Goal: Information Seeking & Learning: Learn about a topic

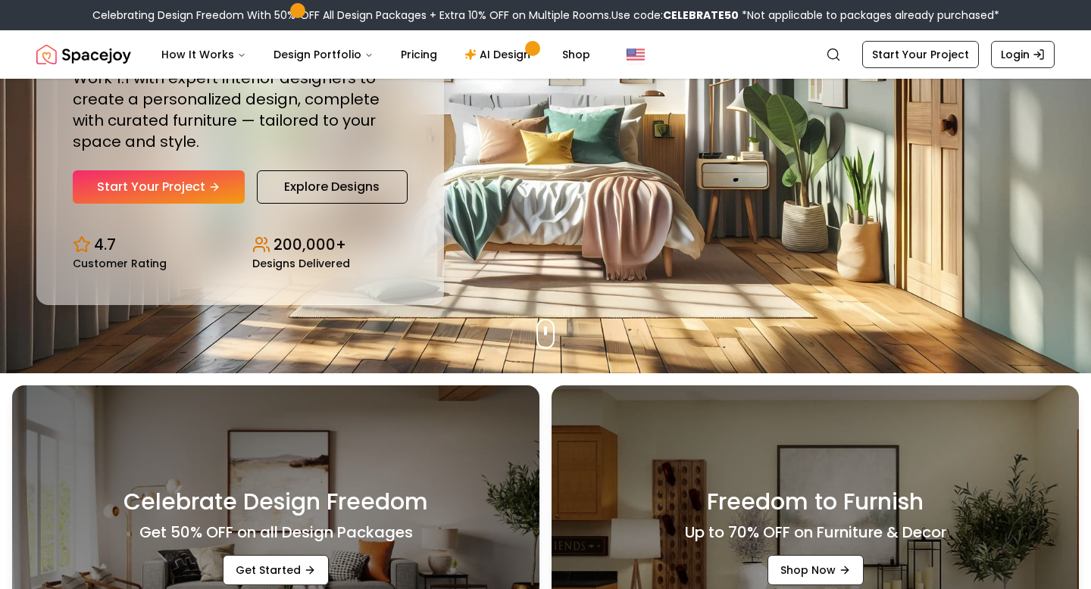
scroll to position [192, 0]
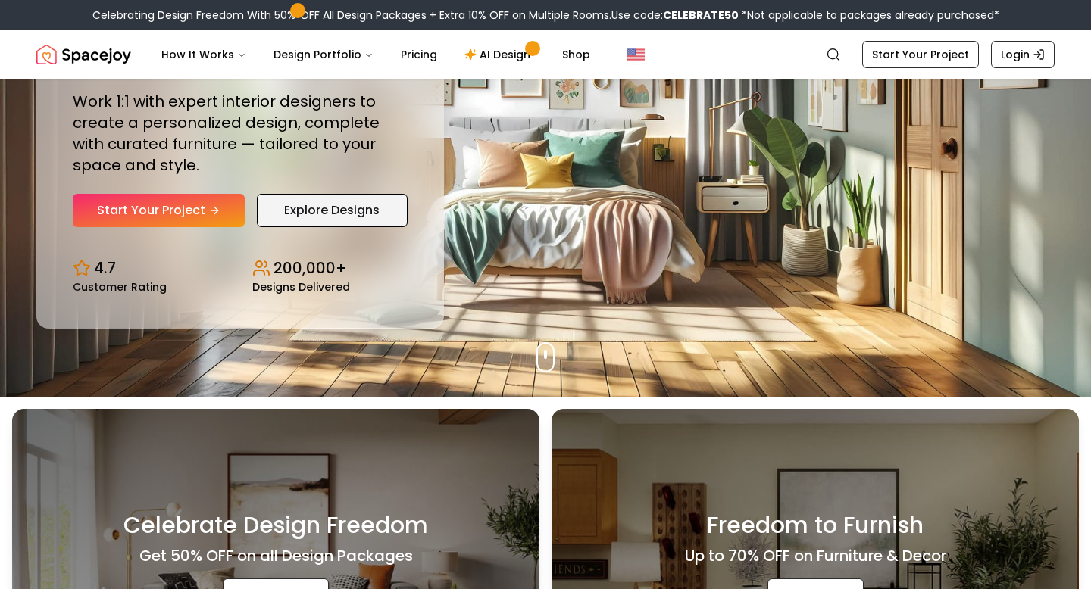
click at [320, 204] on link "Explore Designs" at bounding box center [332, 210] width 151 height 33
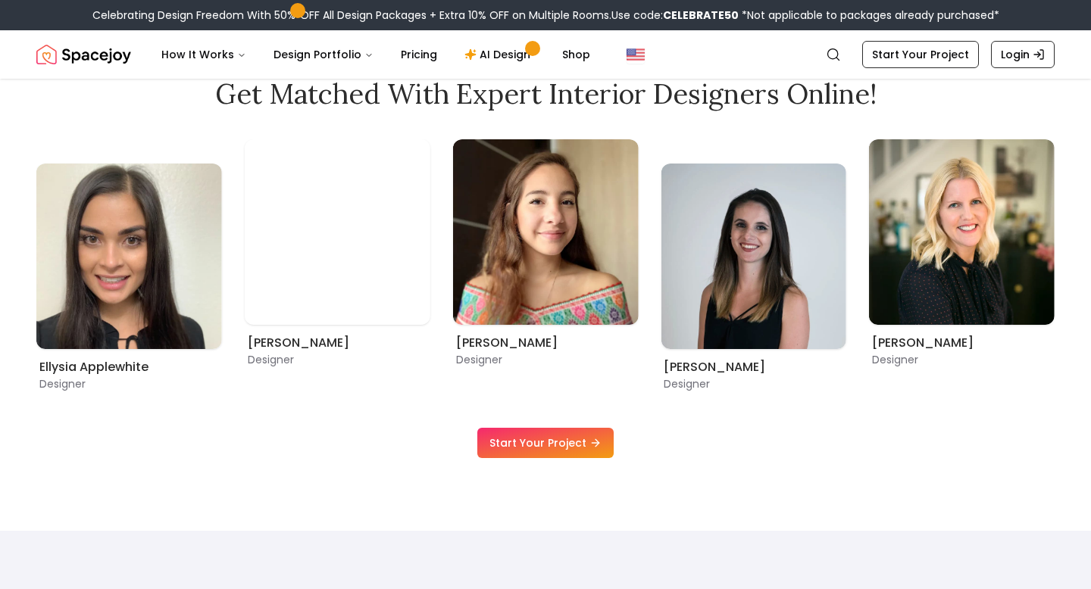
scroll to position [899, 0]
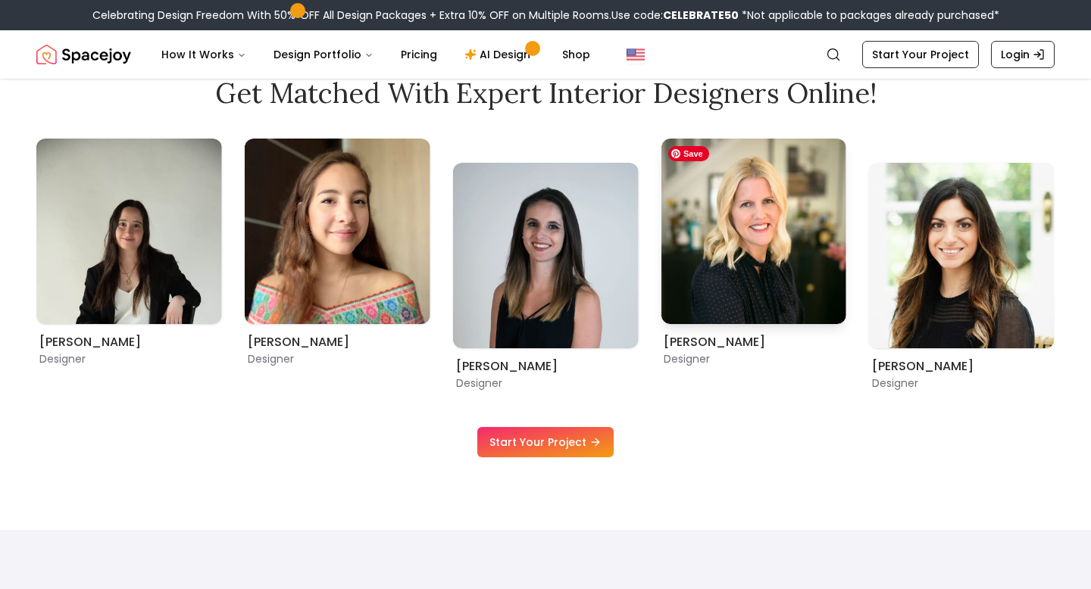
click at [757, 242] on img "3 / 9" at bounding box center [753, 232] width 186 height 186
click at [731, 345] on h6 "Tina Martidelcampo" at bounding box center [752, 342] width 179 height 18
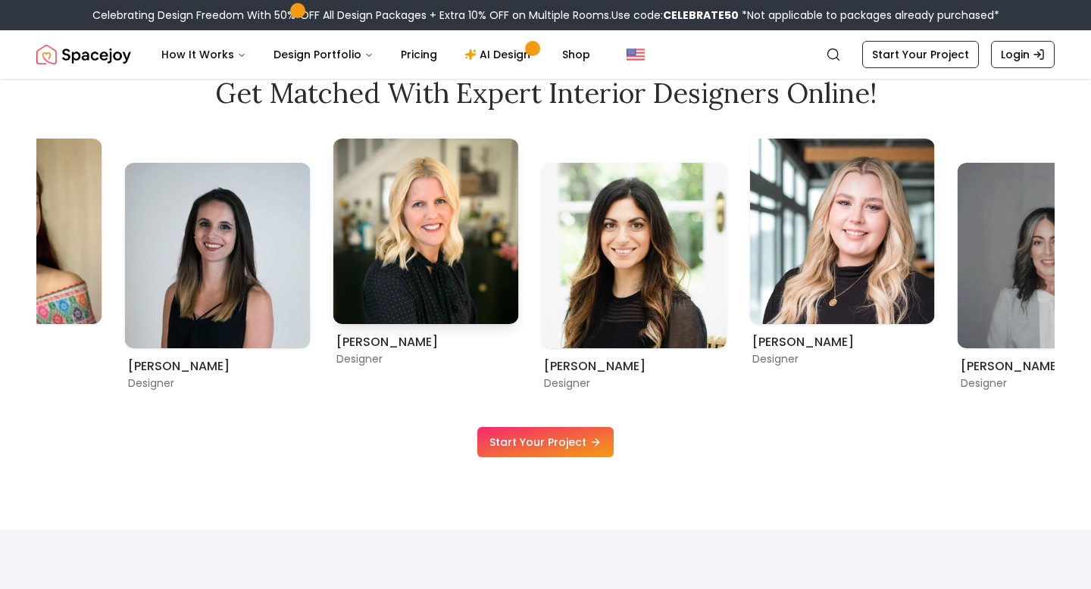
click at [460, 346] on h6 "Tina Martidelcampo" at bounding box center [425, 342] width 179 height 18
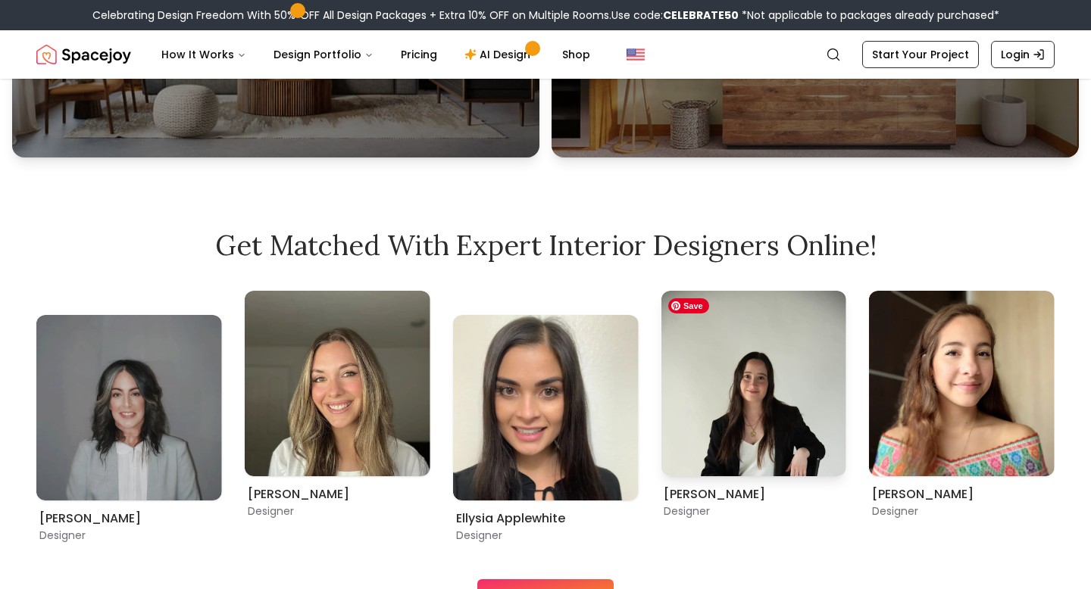
scroll to position [528, 0]
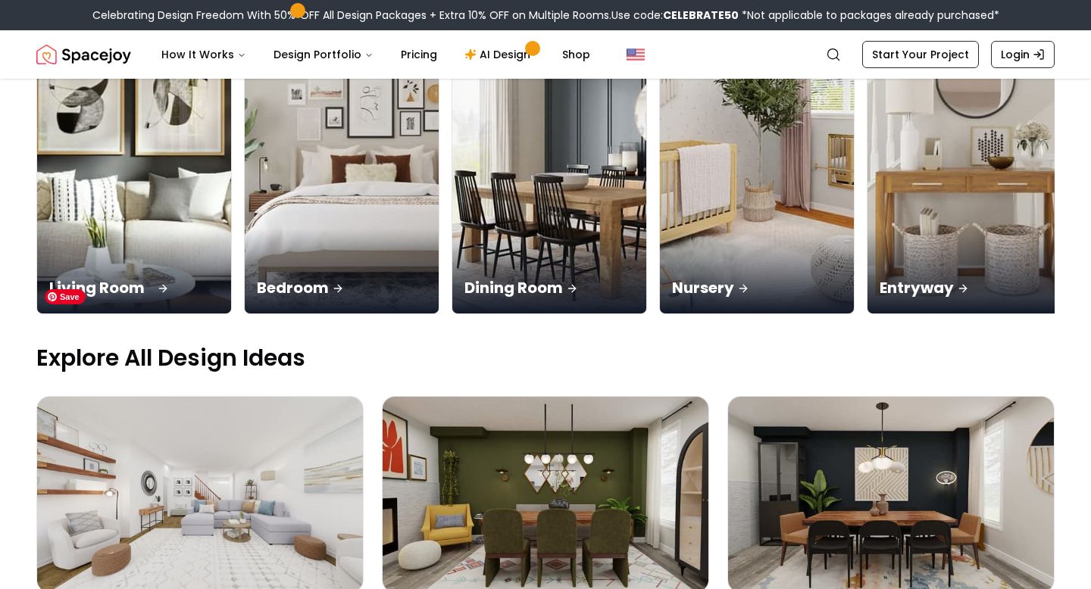
scroll to position [247, 0]
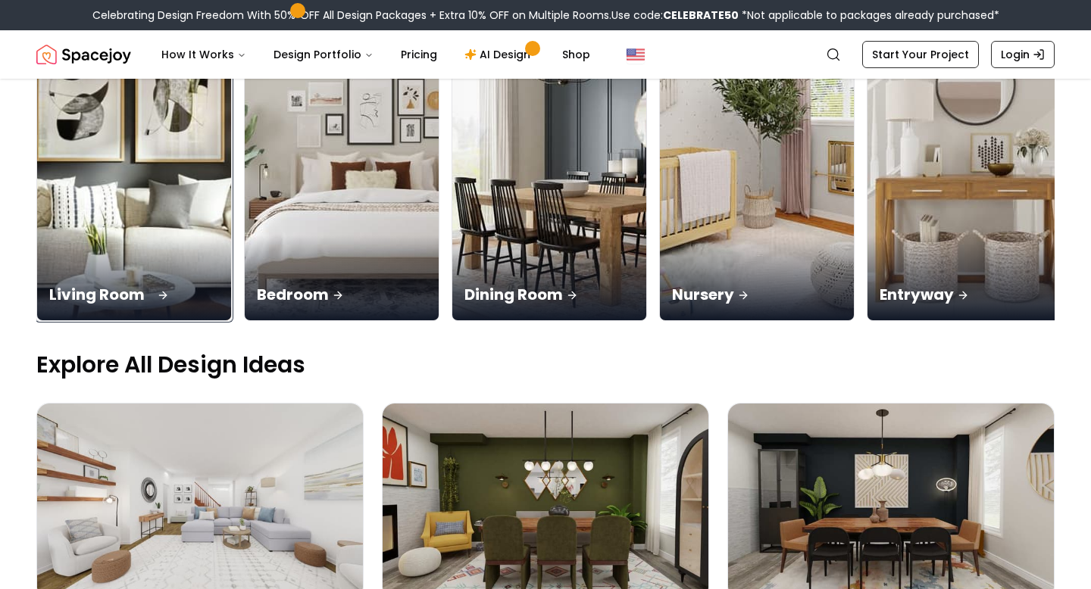
click at [97, 236] on div "Living Room" at bounding box center [134, 278] width 194 height 85
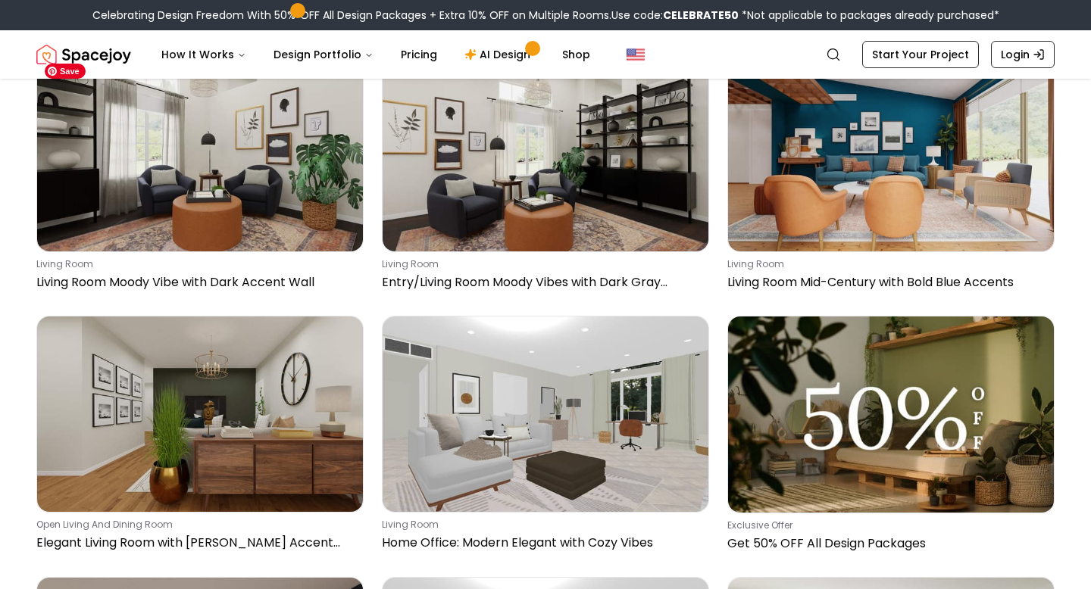
scroll to position [5829, 0]
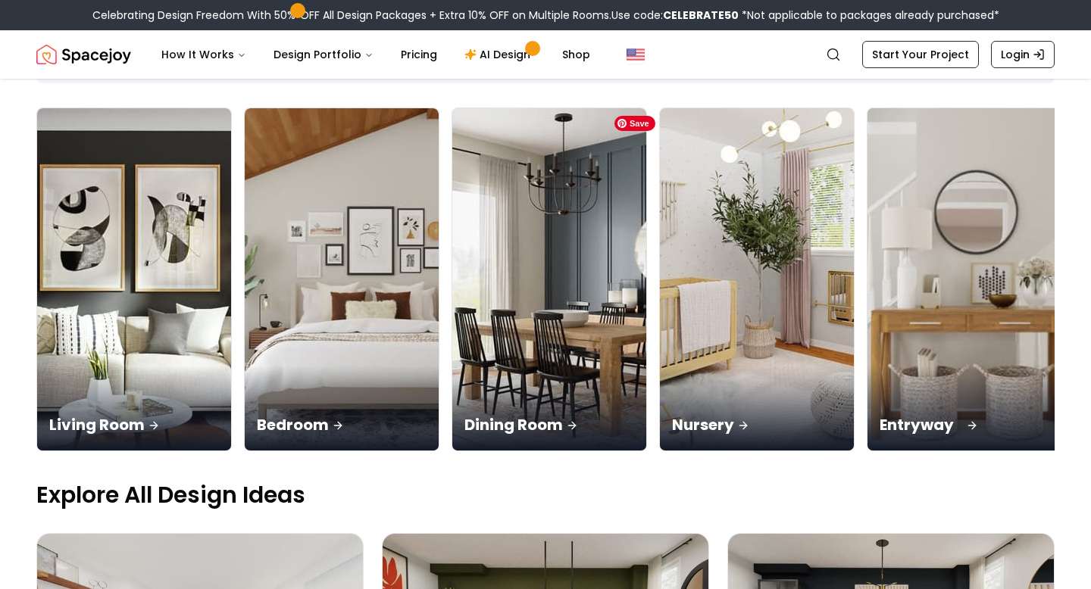
scroll to position [118, 0]
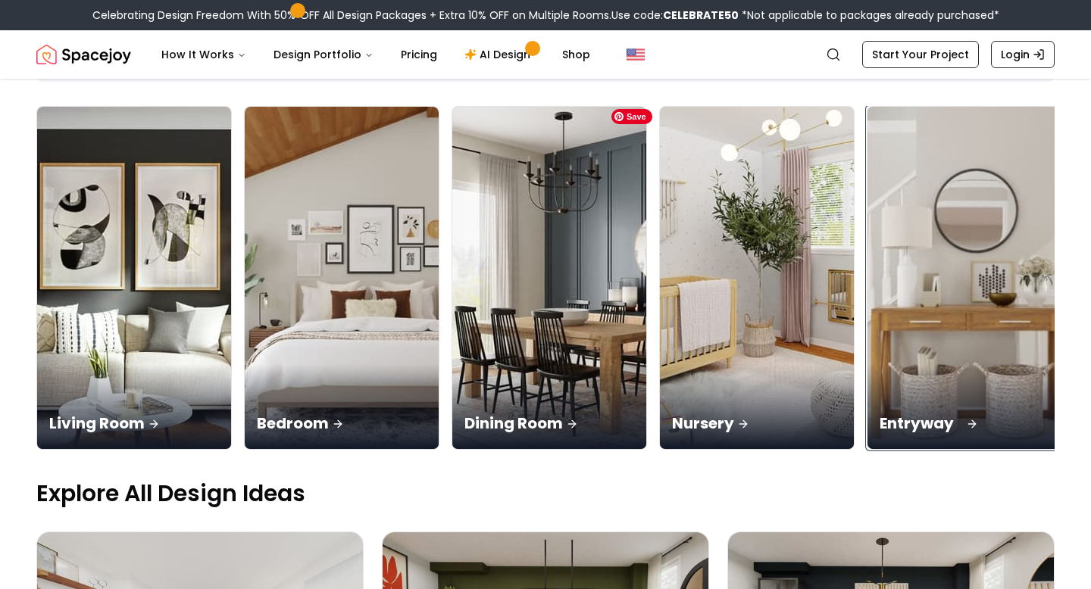
click at [863, 232] on img at bounding box center [965, 278] width 204 height 360
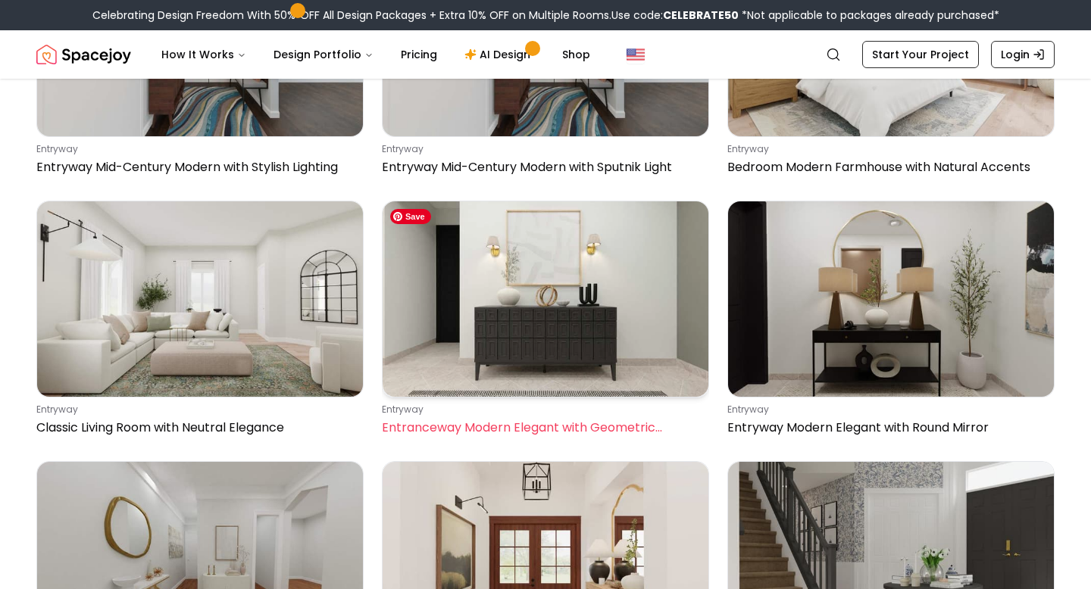
scroll to position [2262, 0]
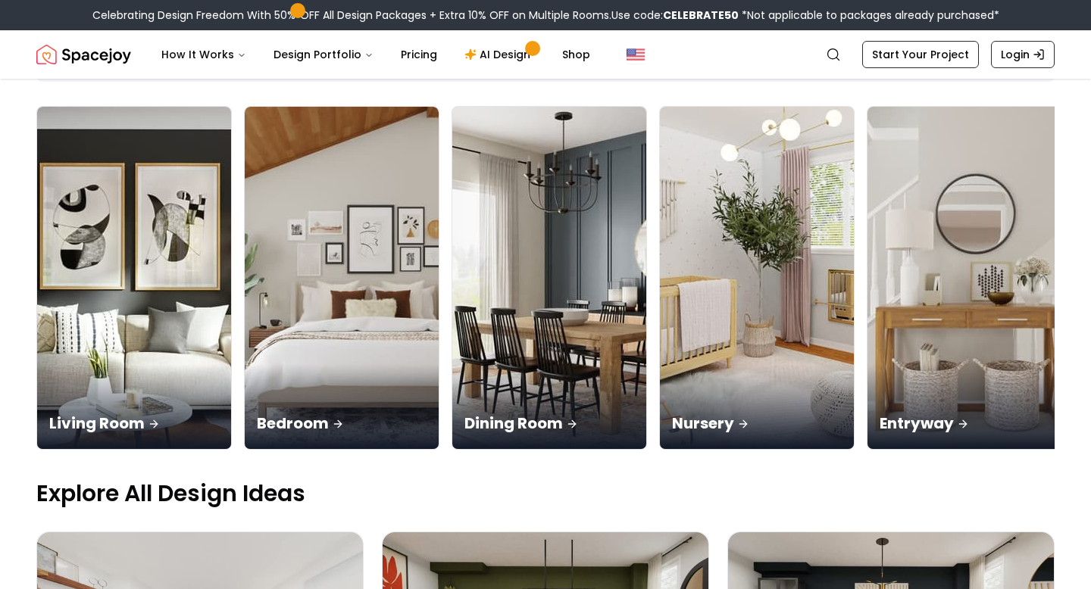
scroll to position [118, 0]
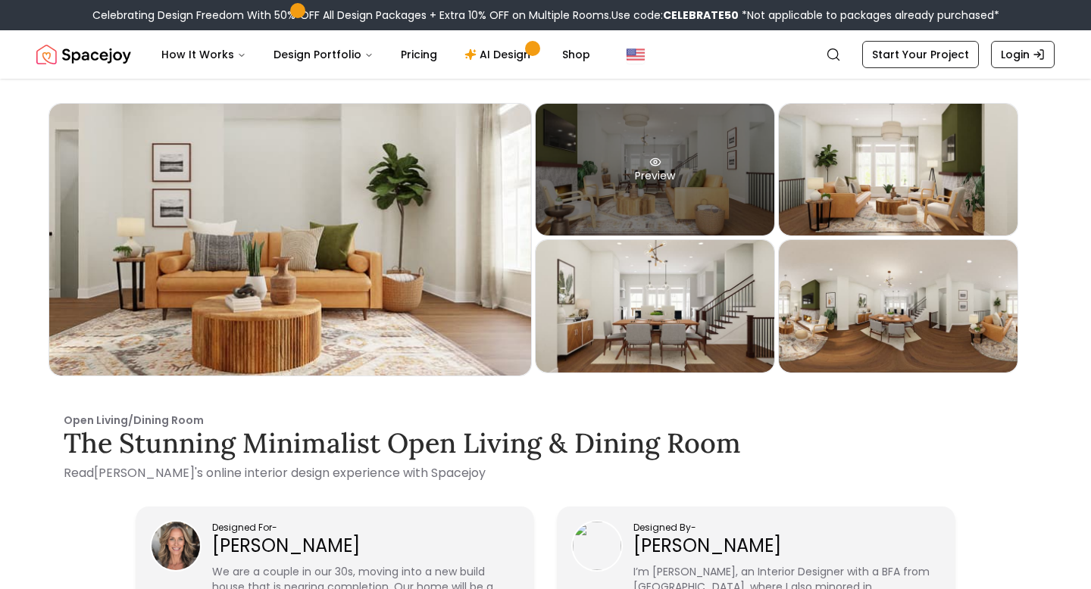
click at [669, 135] on div "Preview" at bounding box center [654, 170] width 239 height 132
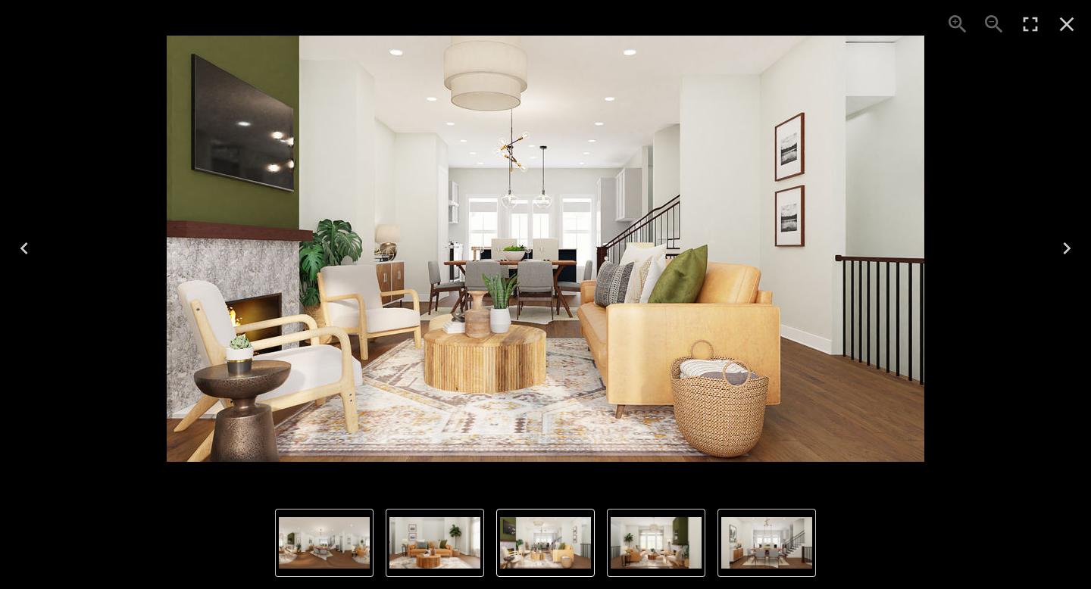
click at [1063, 248] on icon "Next" at bounding box center [1066, 248] width 24 height 24
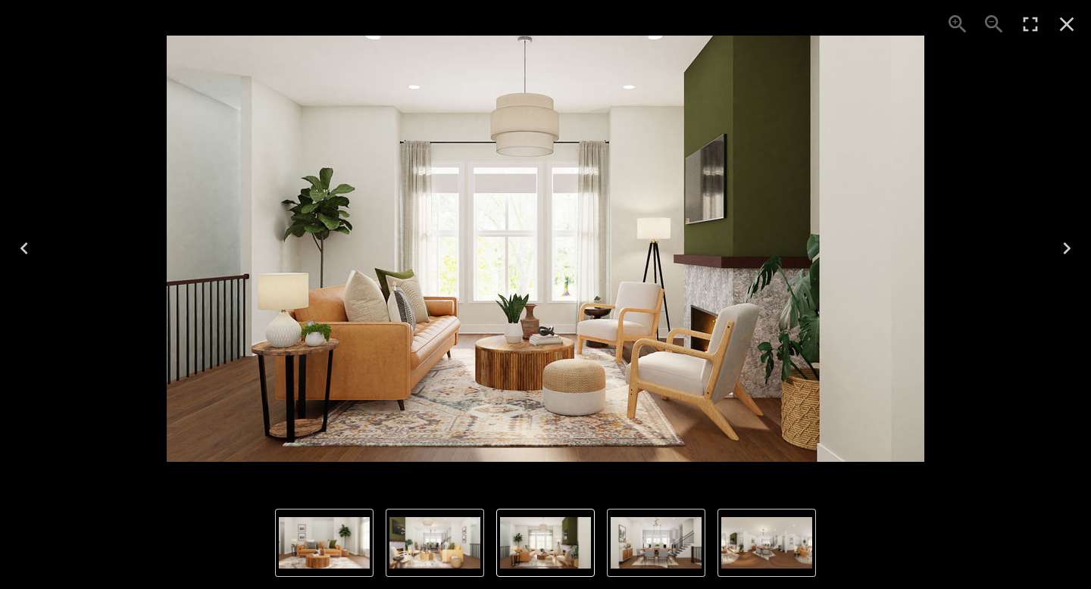
click at [1063, 248] on icon "Next" at bounding box center [1066, 248] width 24 height 24
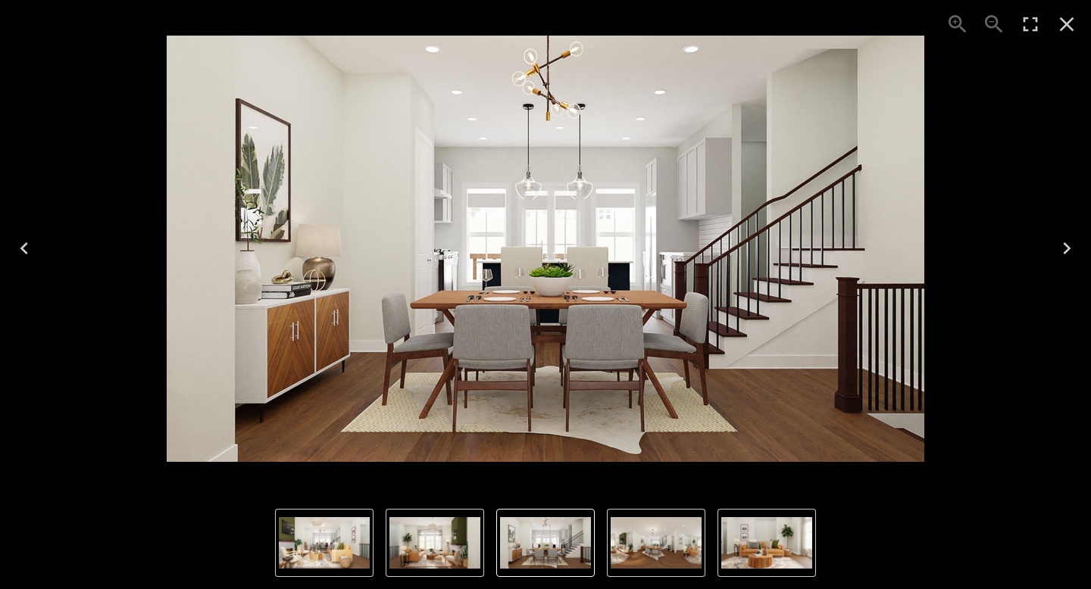
click at [1063, 249] on icon "Next" at bounding box center [1066, 248] width 24 height 24
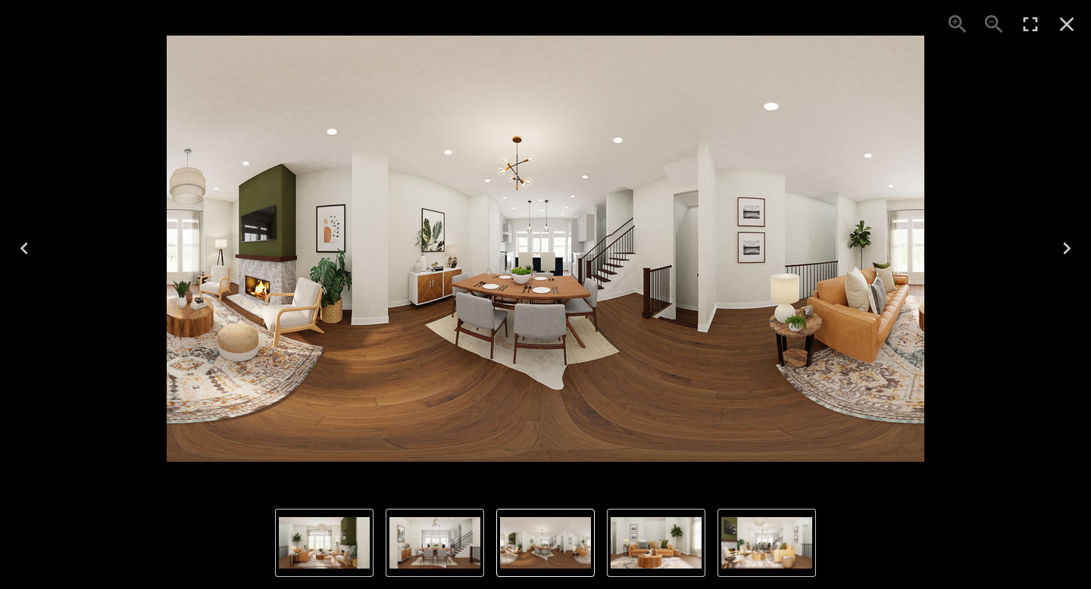
click at [1063, 249] on icon "Next" at bounding box center [1066, 248] width 24 height 24
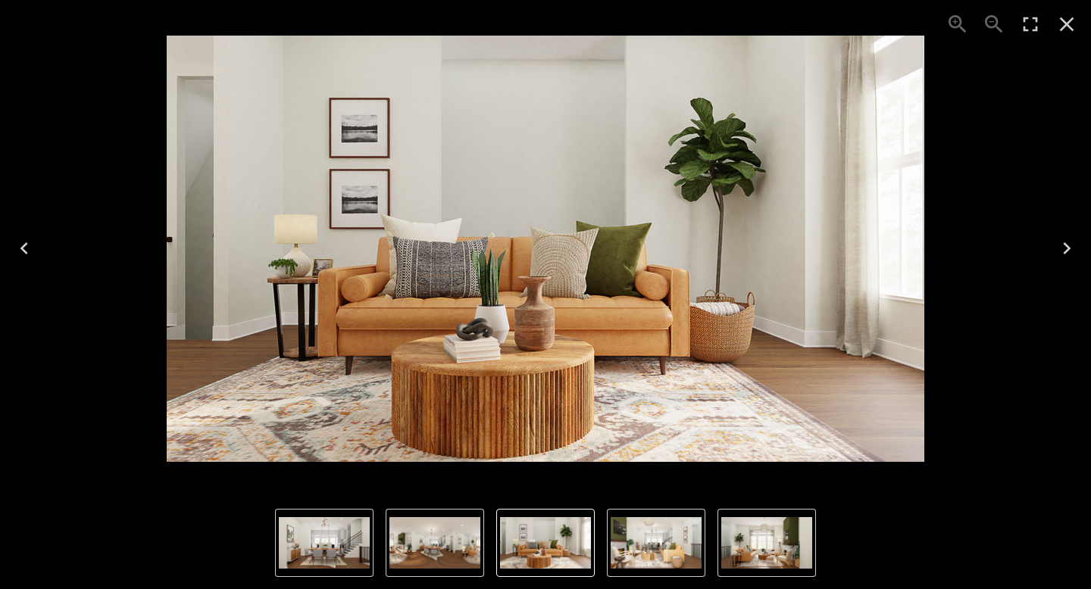
click at [1063, 248] on icon "Next" at bounding box center [1066, 248] width 24 height 24
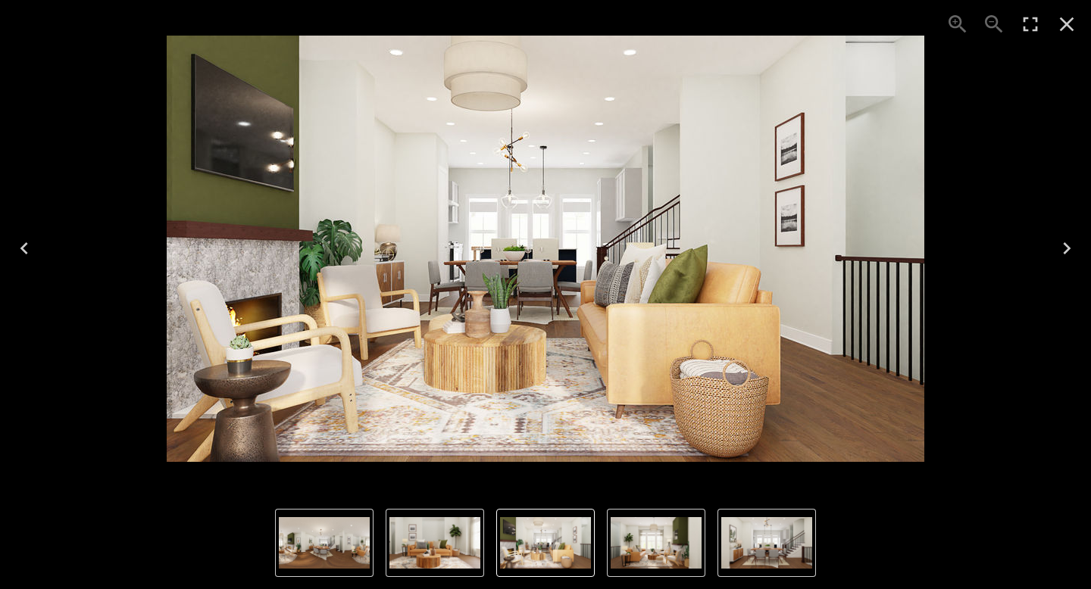
click at [1069, 24] on icon "Close" at bounding box center [1066, 24] width 24 height 24
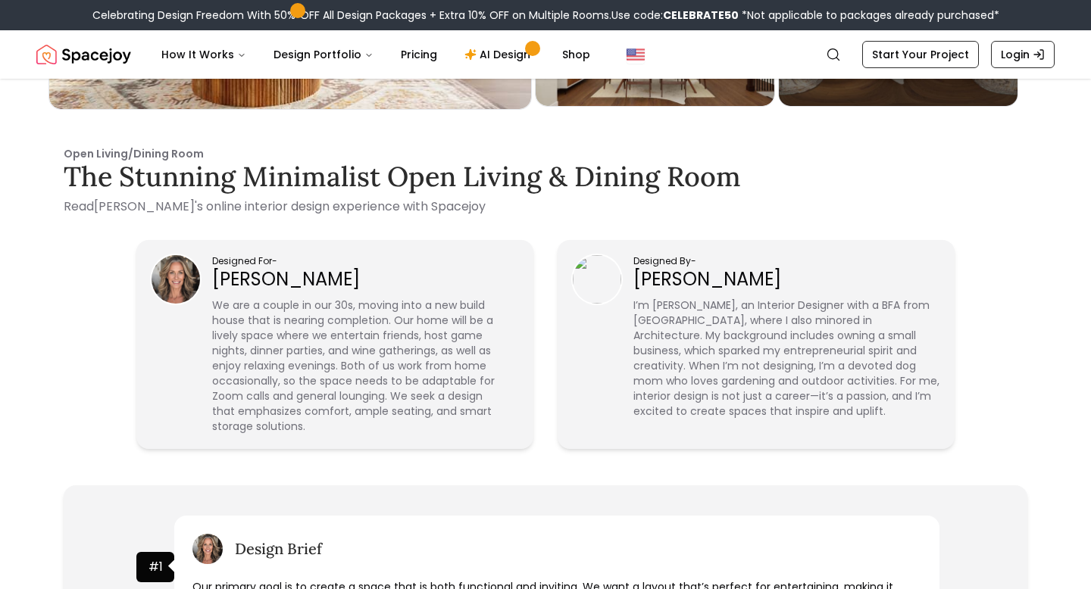
scroll to position [266, 0]
